Goal: Navigation & Orientation: Go to known website

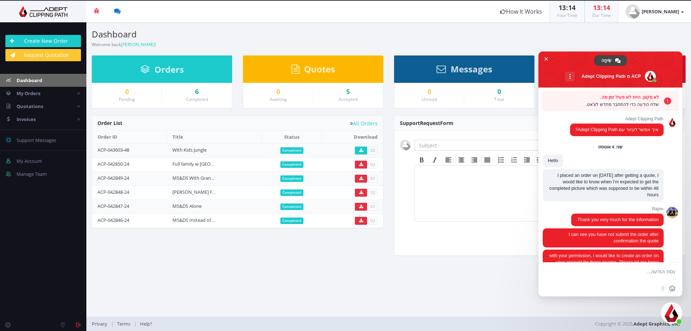
scroll to position [1225, 0]
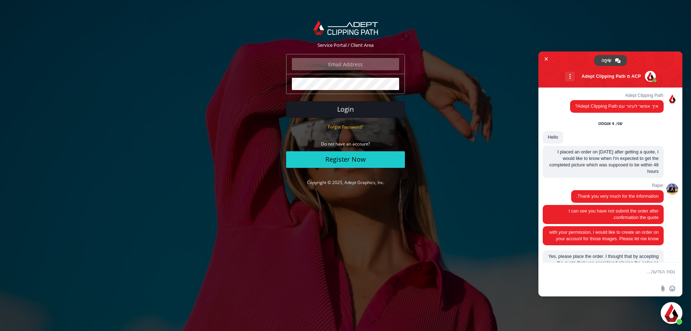
type input "[PERSON_NAME][EMAIL_ADDRESS][DOMAIN_NAME]"
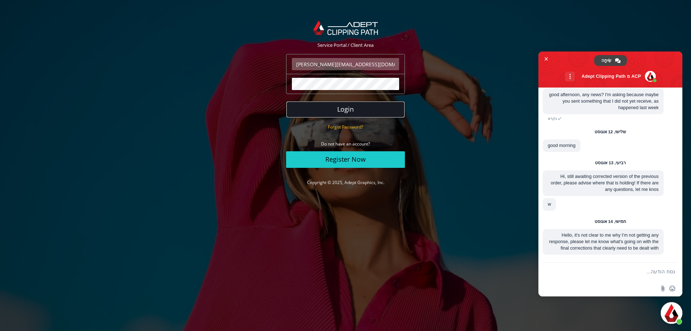
click at [351, 108] on button "Login" at bounding box center [345, 109] width 119 height 17
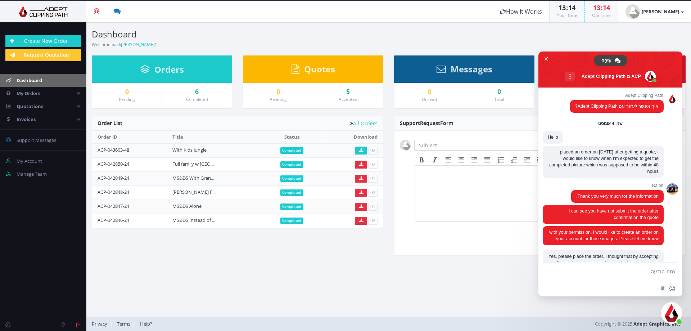
scroll to position [1225, 0]
